Goal: Task Accomplishment & Management: Use online tool/utility

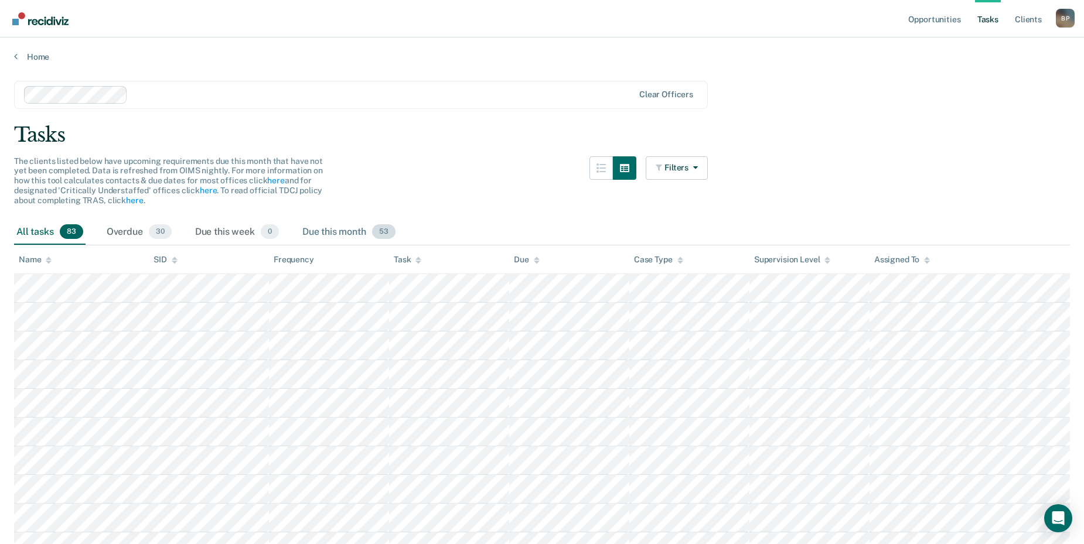
click at [338, 231] on div "Due this month 53" at bounding box center [349, 233] width 98 height 26
click at [480, 217] on div "The clients listed below have upcoming requirements due this month that have no…" at bounding box center [361, 187] width 694 height 63
click at [234, 235] on div "Due this week 0" at bounding box center [237, 233] width 88 height 26
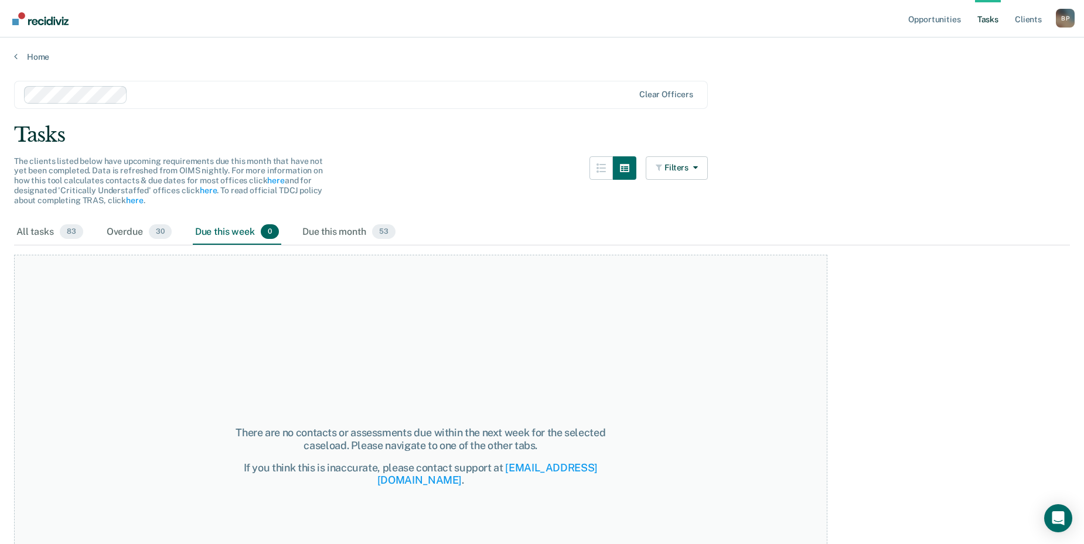
click at [449, 220] on div "All tasks 83 Overdue 30 Due this week 0 Due this month 53" at bounding box center [542, 233] width 1056 height 26
click at [132, 233] on div "Overdue 30" at bounding box center [139, 233] width 70 height 26
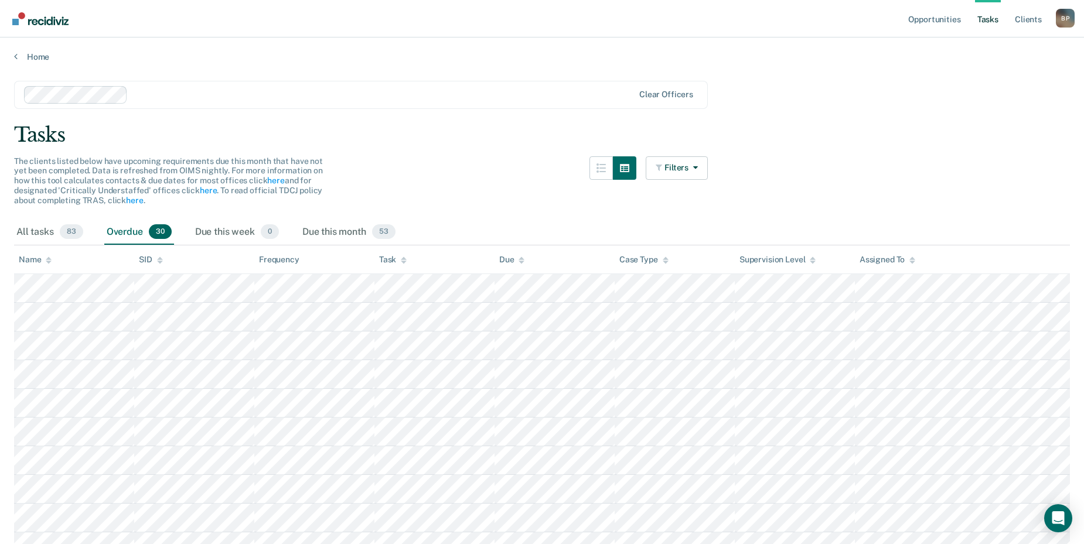
click at [470, 206] on div "The clients listed below have upcoming requirements due this month that have no…" at bounding box center [361, 187] width 694 height 63
click at [347, 231] on div "Due this month 53" at bounding box center [349, 233] width 98 height 26
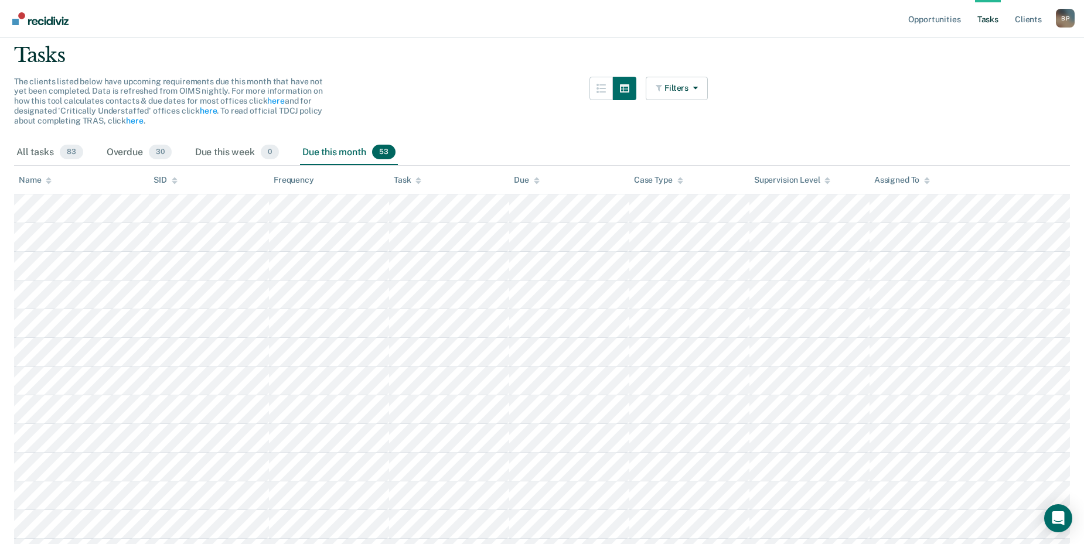
scroll to position [59, 0]
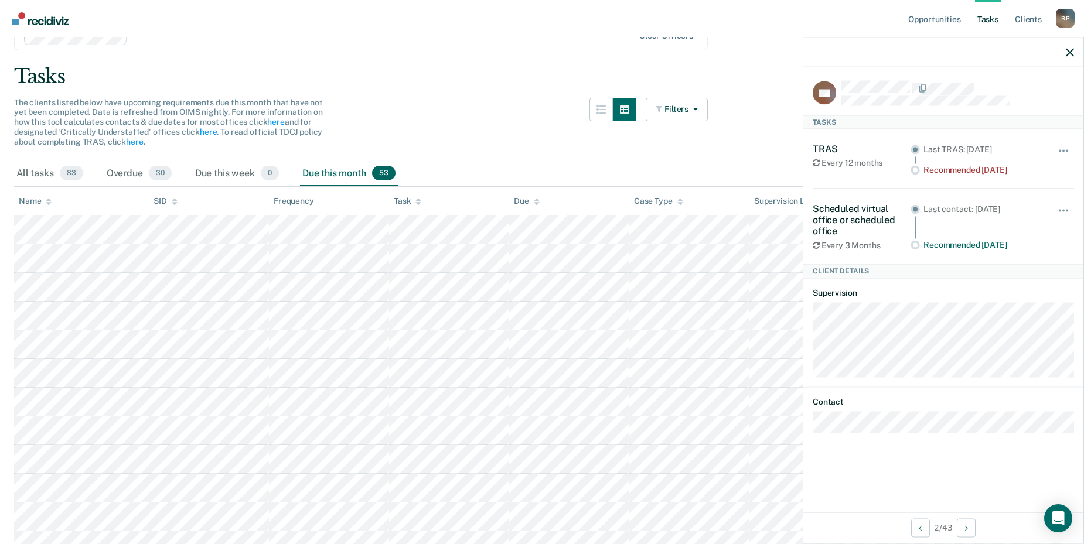
click at [1019, 90] on div at bounding box center [957, 88] width 233 height 15
click at [1067, 50] on icon "button" at bounding box center [1069, 52] width 8 height 8
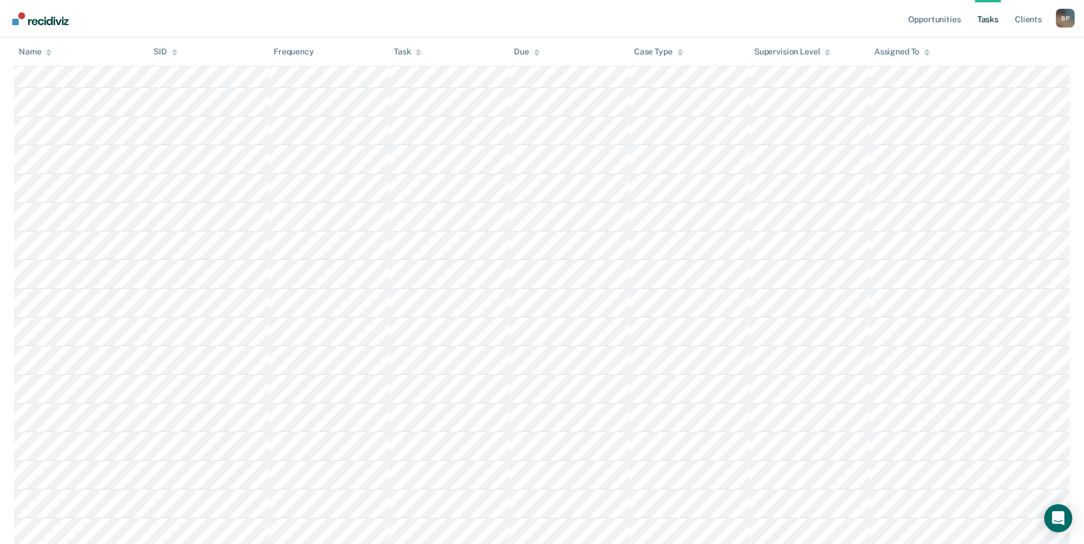
scroll to position [644, 0]
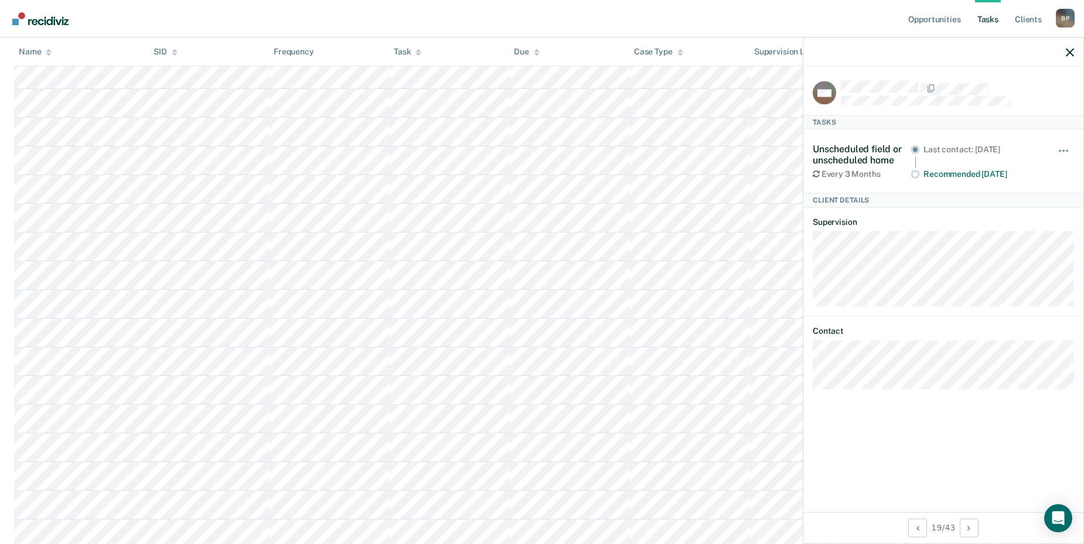
click at [927, 169] on div "Recommended [DATE]" at bounding box center [982, 174] width 118 height 10
click at [912, 174] on circle at bounding box center [915, 174] width 9 height 9
click at [826, 175] on div "Every 3 Months" at bounding box center [861, 174] width 98 height 10
click at [1070, 53] on icon "button" at bounding box center [1069, 52] width 8 height 8
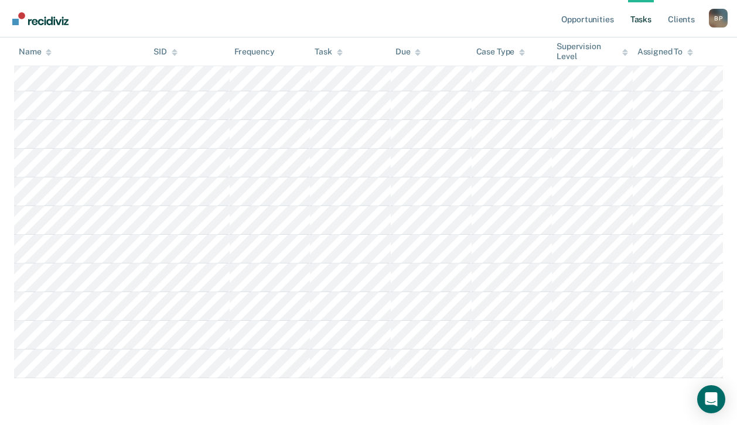
scroll to position [1478, 0]
